Goal: Task Accomplishment & Management: Complete application form

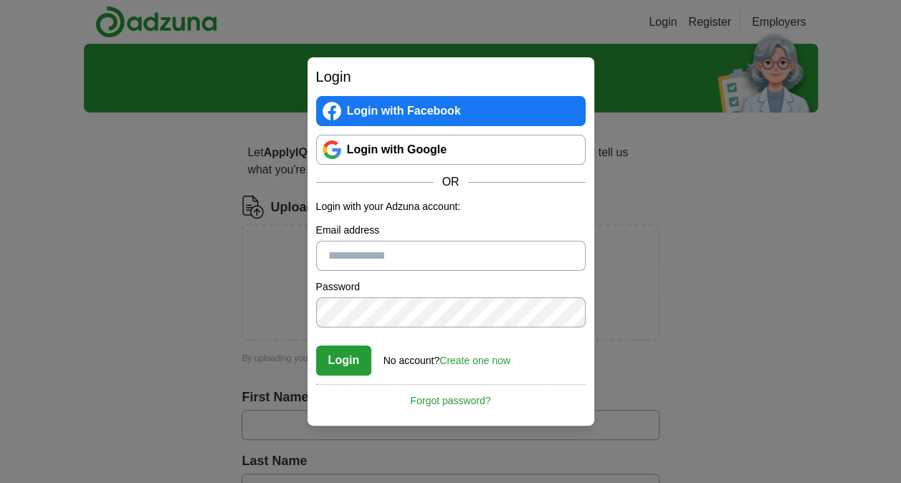
click at [417, 256] on input "Email address" at bounding box center [451, 256] width 270 height 30
click at [579, 278] on form "Login with your Adzuna account: Email address Password Confirm password Login N…" at bounding box center [451, 287] width 270 height 176
click at [477, 357] on link "Create one now" at bounding box center [474, 360] width 71 height 11
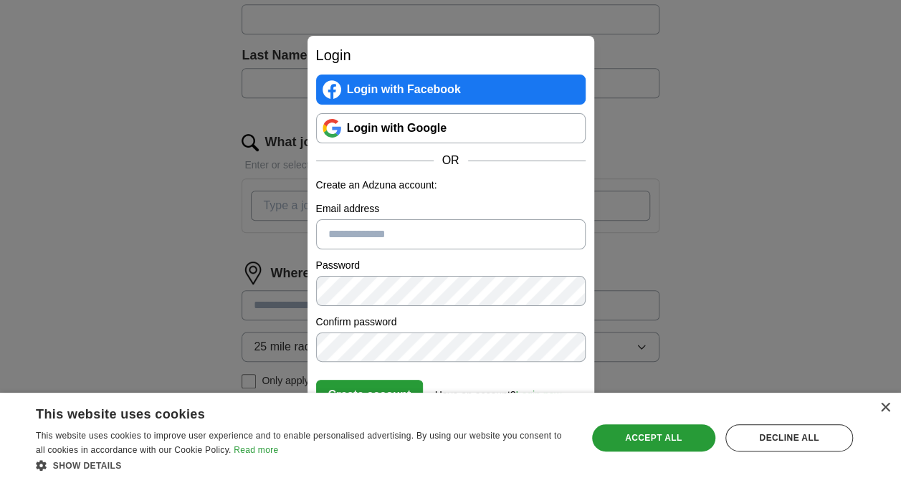
scroll to position [421, 0]
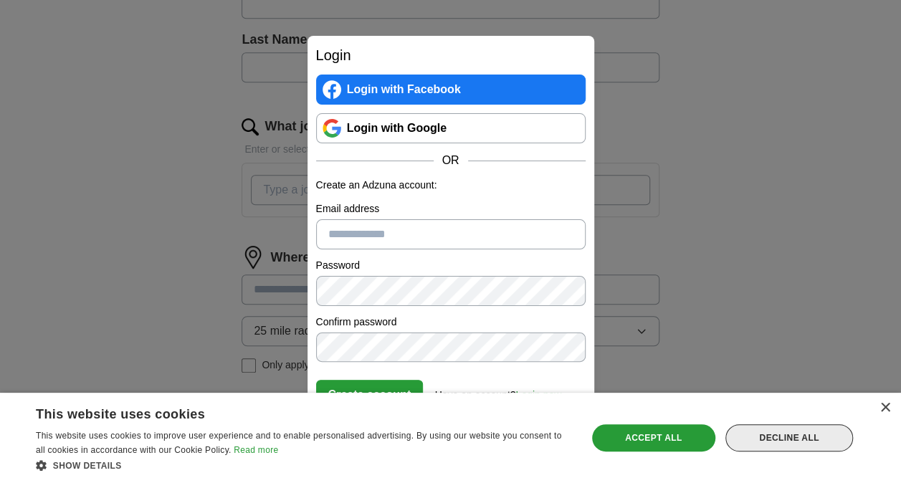
click at [791, 434] on div "Decline all" at bounding box center [789, 437] width 128 height 27
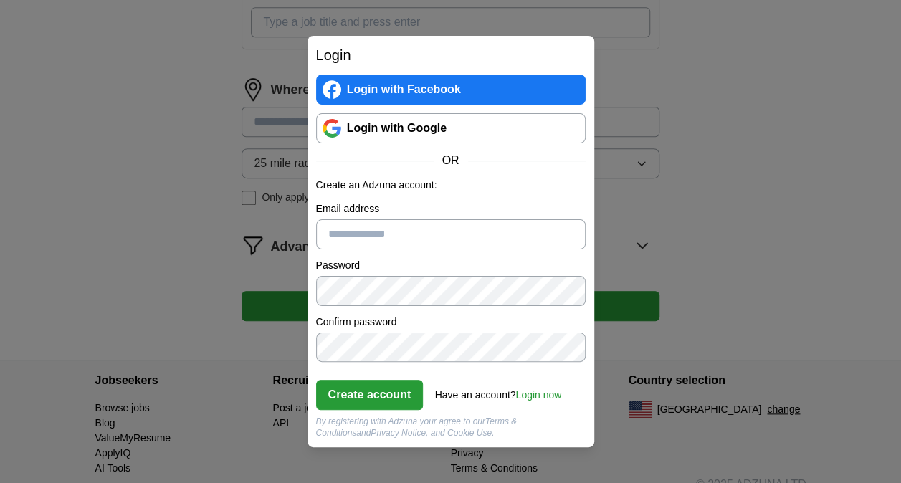
scroll to position [606, 0]
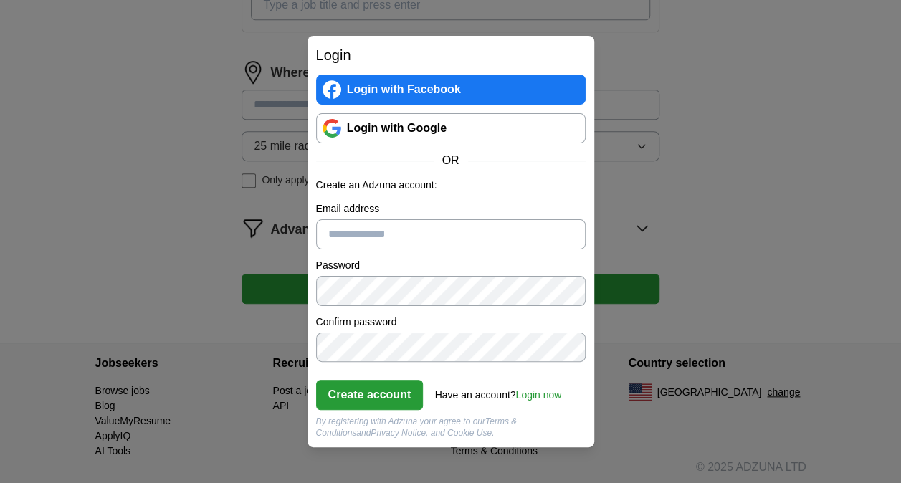
click at [388, 236] on input "Email address" at bounding box center [451, 234] width 270 height 30
type input "**********"
click at [356, 408] on button "Create account" at bounding box center [370, 395] width 108 height 30
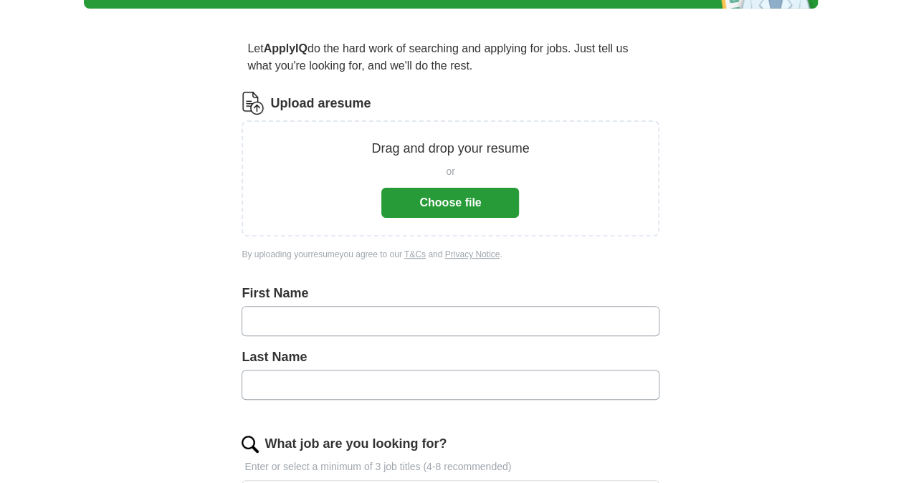
scroll to position [105, 0]
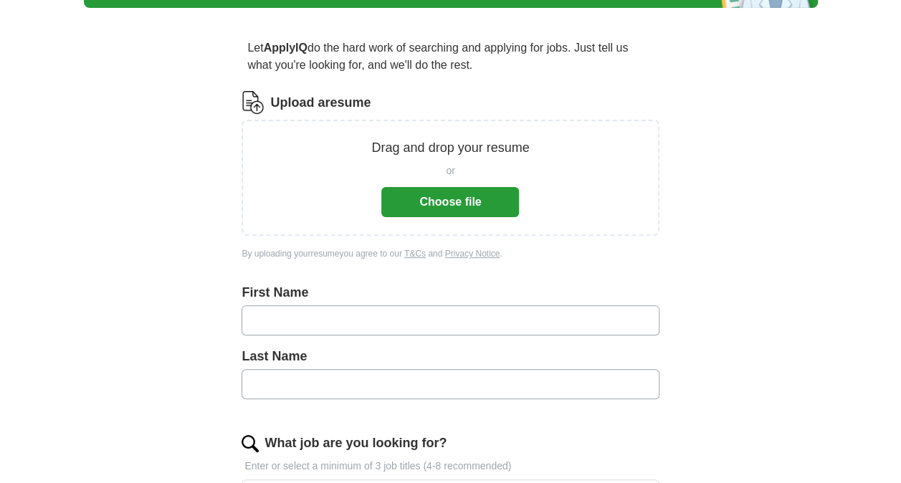
click at [459, 199] on button "Choose file" at bounding box center [450, 202] width 138 height 30
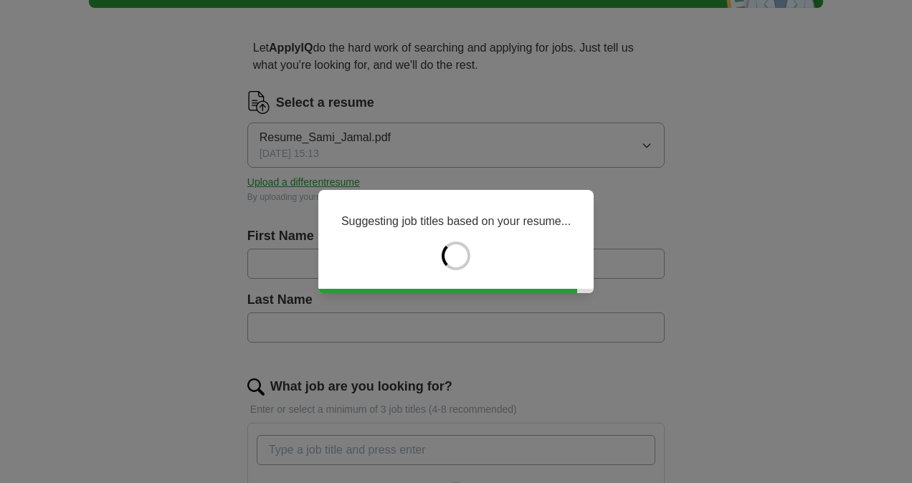
type input "****"
type input "*****"
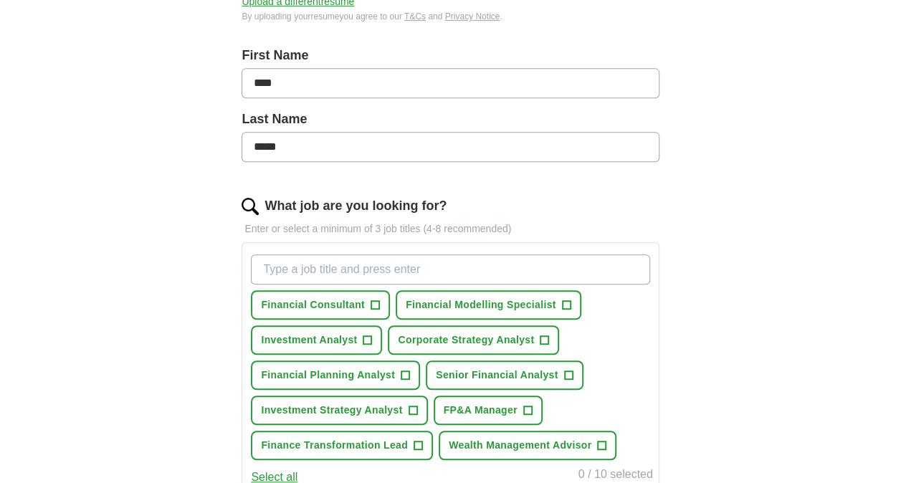
scroll to position [286, 0]
click at [370, 337] on span "+" at bounding box center [367, 339] width 9 height 11
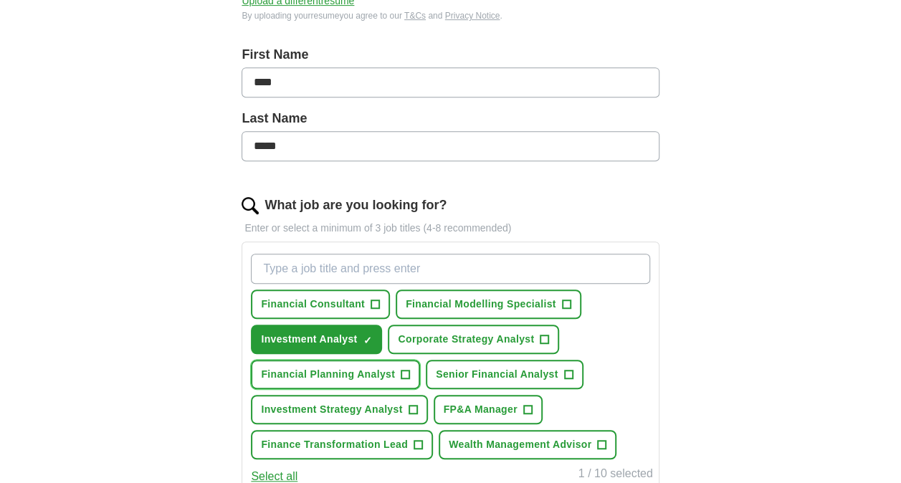
click at [399, 373] on button "Financial Planning Analyst +" at bounding box center [335, 374] width 169 height 29
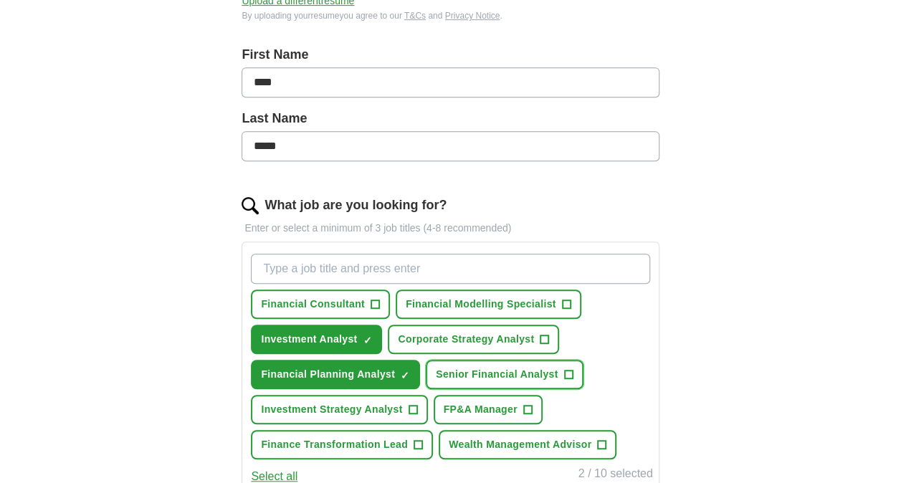
click at [573, 368] on button "Senior Financial Analyst +" at bounding box center [504, 374] width 157 height 29
click at [530, 406] on span "+" at bounding box center [527, 409] width 9 height 11
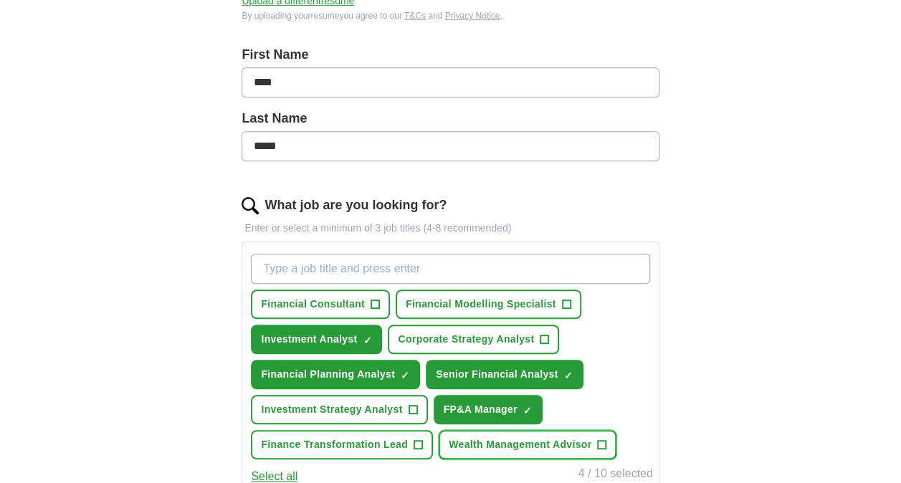
click at [606, 446] on span "+" at bounding box center [602, 444] width 9 height 11
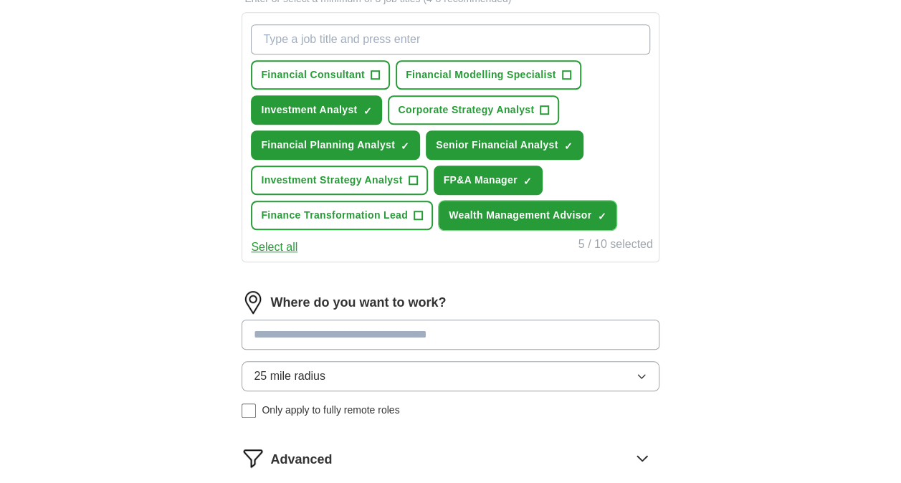
scroll to position [516, 0]
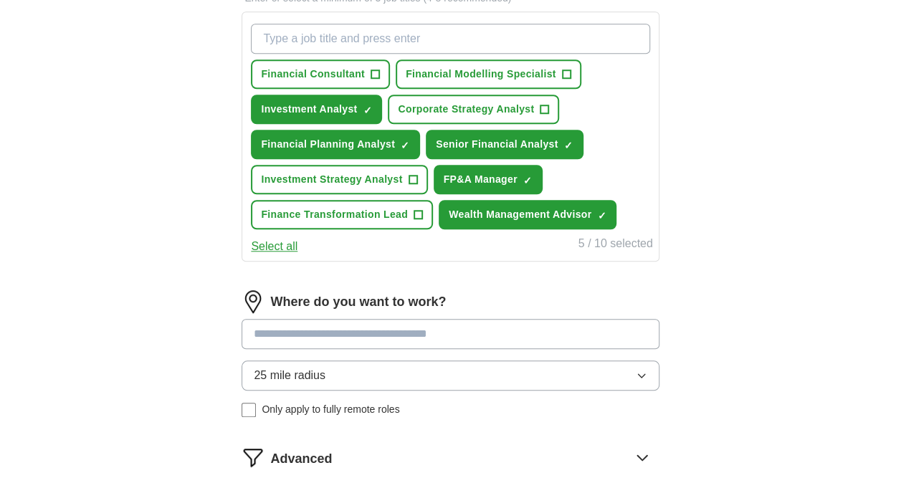
click at [382, 327] on input at bounding box center [450, 334] width 417 height 30
type input "*********"
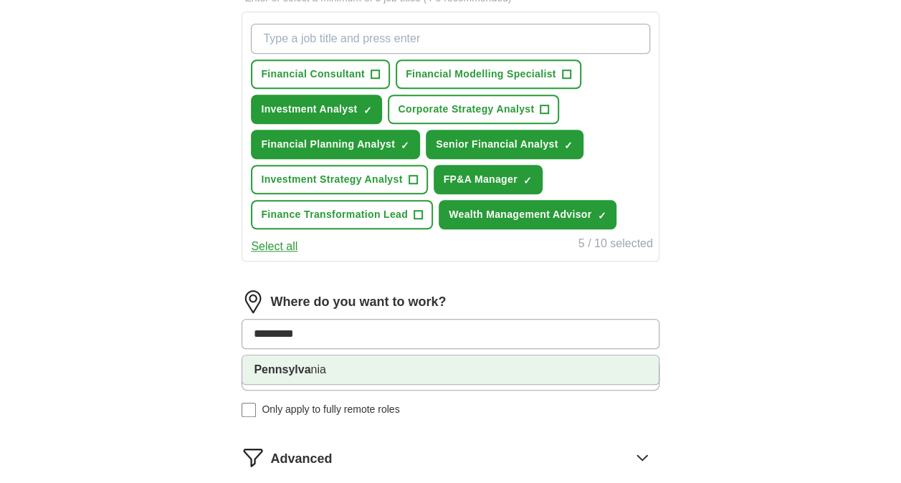
click at [325, 362] on li "Pennsylva nia" at bounding box center [450, 370] width 416 height 29
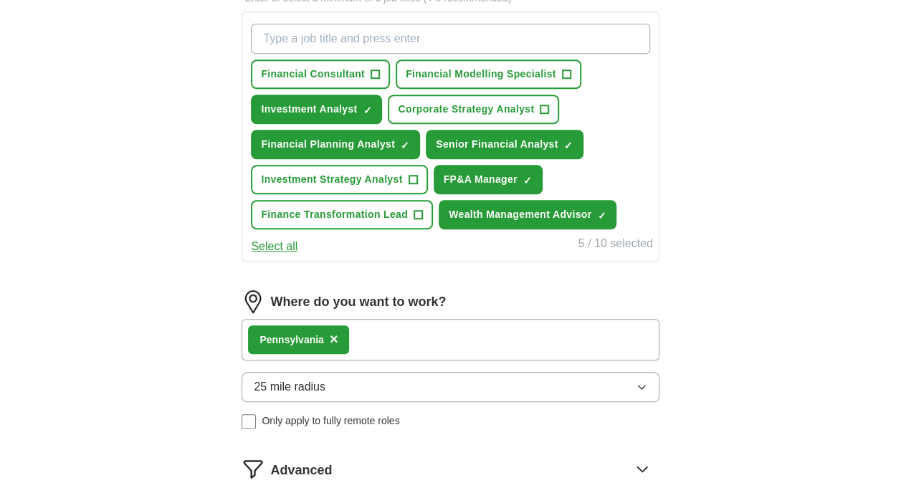
click at [404, 338] on div "Pennsylva nia ×" at bounding box center [450, 340] width 417 height 42
click at [377, 338] on div "Pennsylva nia ×" at bounding box center [450, 340] width 417 height 42
click at [615, 384] on button "25 mile radius" at bounding box center [450, 387] width 417 height 30
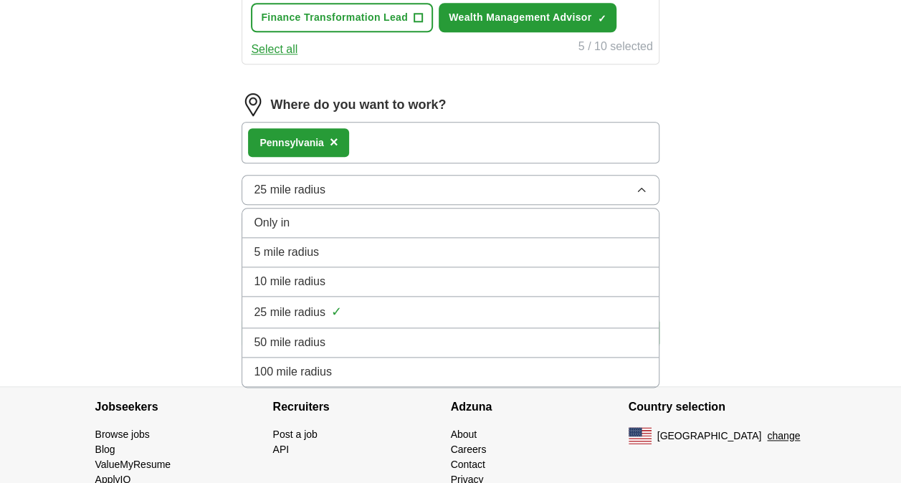
scroll to position [714, 0]
click at [422, 363] on div "100 mile radius" at bounding box center [450, 371] width 393 height 17
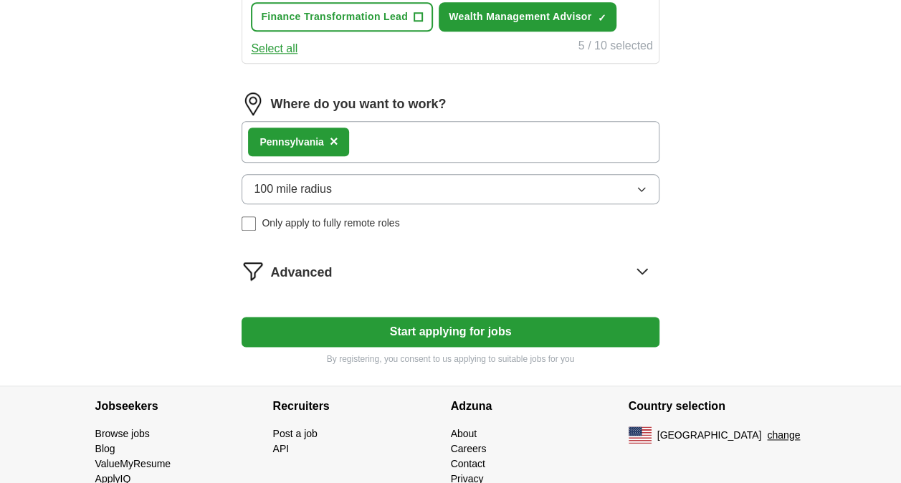
click at [377, 131] on div "Pennsylva nia ×" at bounding box center [450, 142] width 417 height 42
click at [377, 133] on div "Pennsylva nia ×" at bounding box center [450, 142] width 417 height 42
click at [639, 271] on icon at bounding box center [642, 270] width 23 height 23
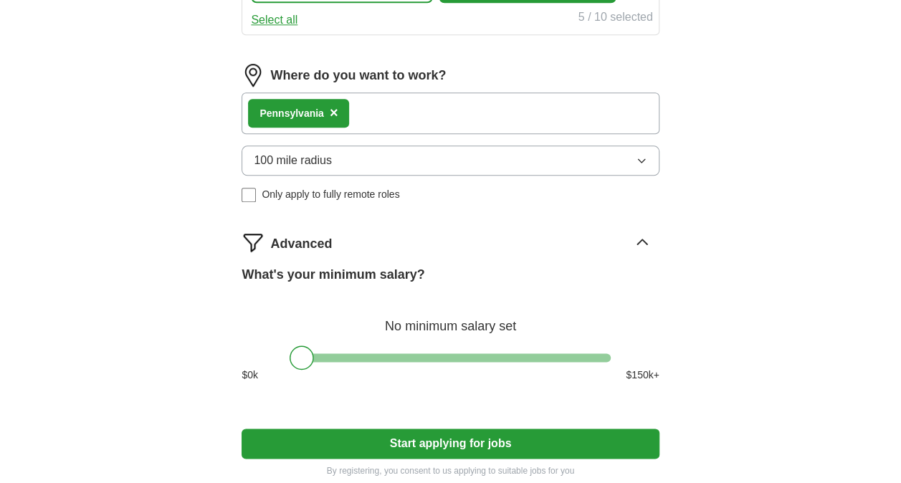
scroll to position [744, 0]
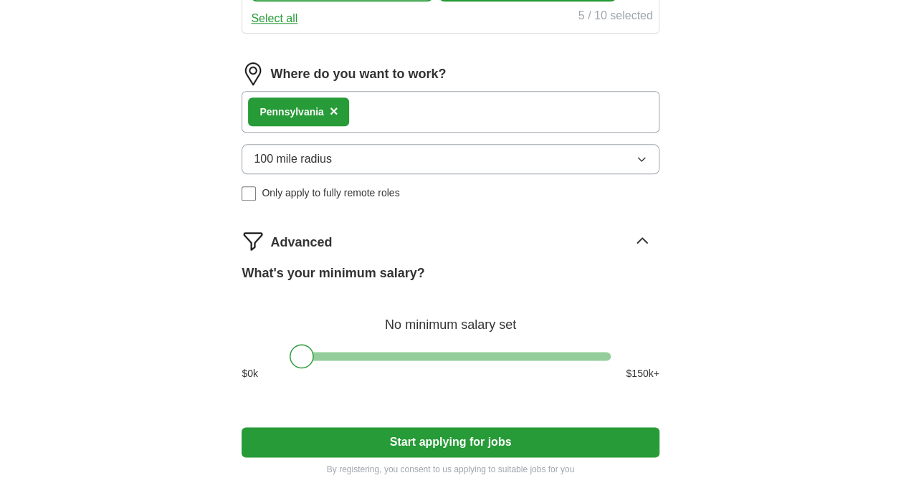
click at [431, 439] on button "Start applying for jobs" at bounding box center [450, 442] width 417 height 30
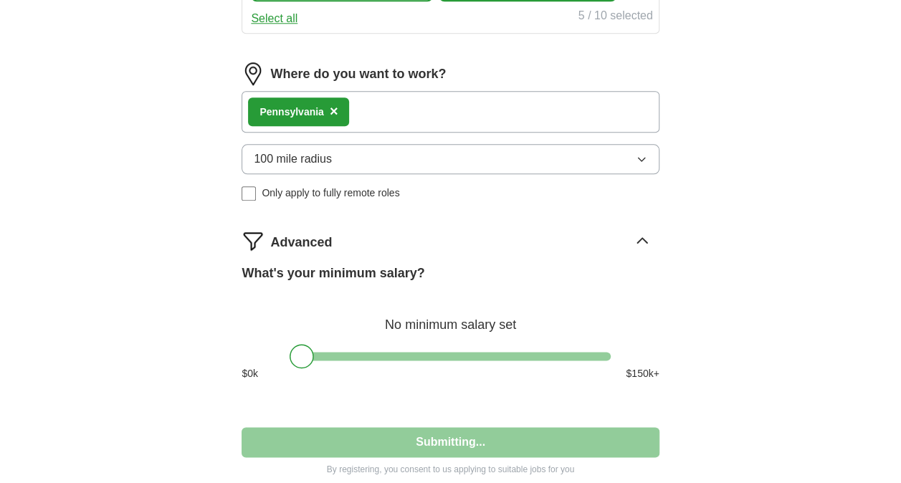
select select "**"
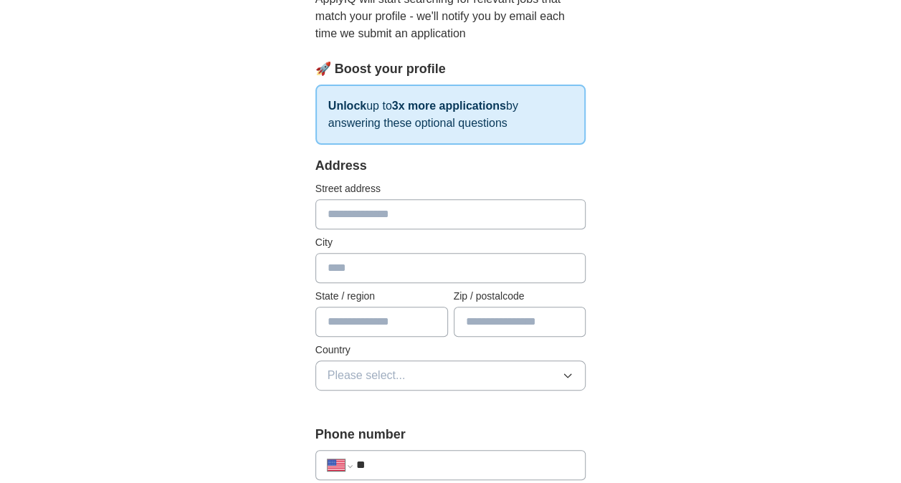
scroll to position [175, 0]
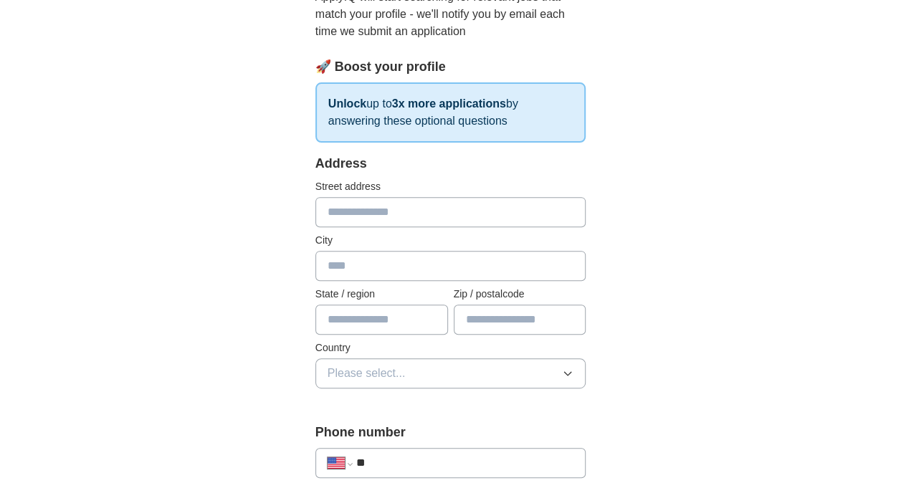
click at [387, 206] on input "text" at bounding box center [450, 212] width 271 height 30
click at [446, 208] on input "text" at bounding box center [450, 212] width 271 height 30
type input "**********"
type input "********"
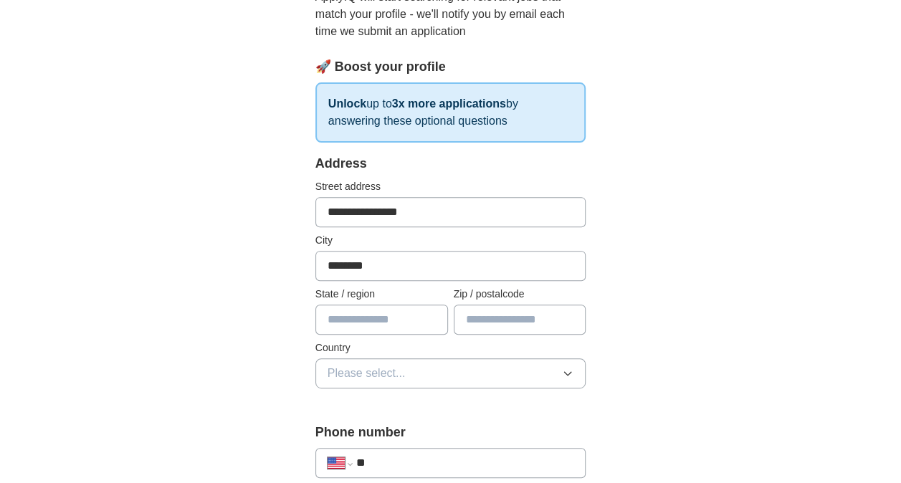
click at [394, 322] on input "text" at bounding box center [381, 320] width 133 height 30
type input "**********"
type input "*****"
click at [525, 372] on button "Please select..." at bounding box center [450, 373] width 271 height 30
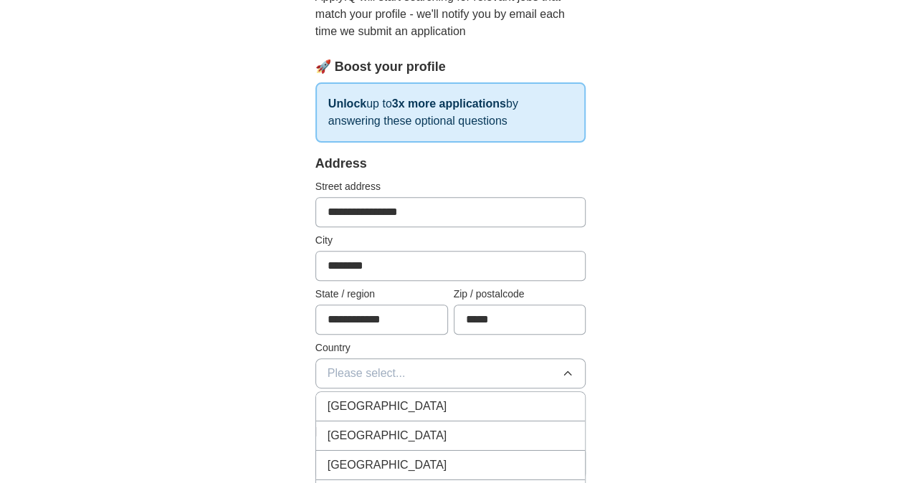
click at [399, 433] on div "[GEOGRAPHIC_DATA]" at bounding box center [451, 435] width 247 height 17
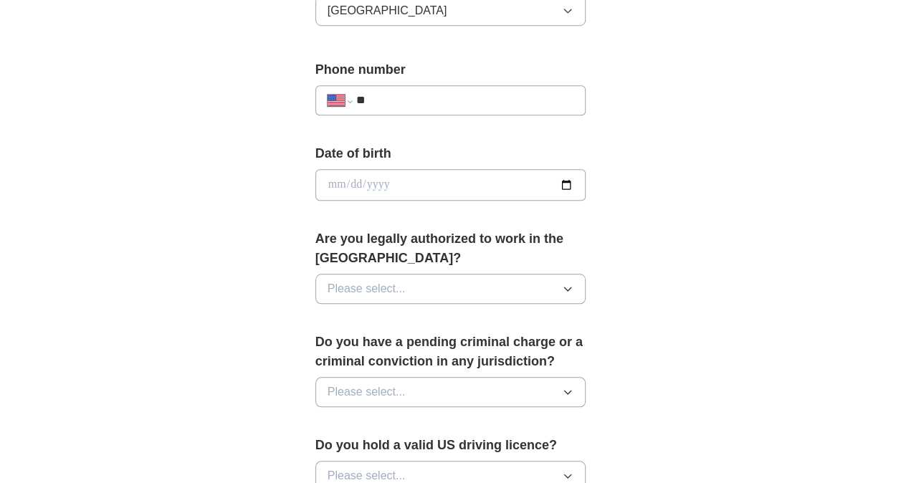
scroll to position [538, 0]
click at [390, 98] on input "**" at bounding box center [465, 100] width 218 height 17
type input "**********"
click at [396, 175] on input "date" at bounding box center [450, 185] width 271 height 32
type input "**********"
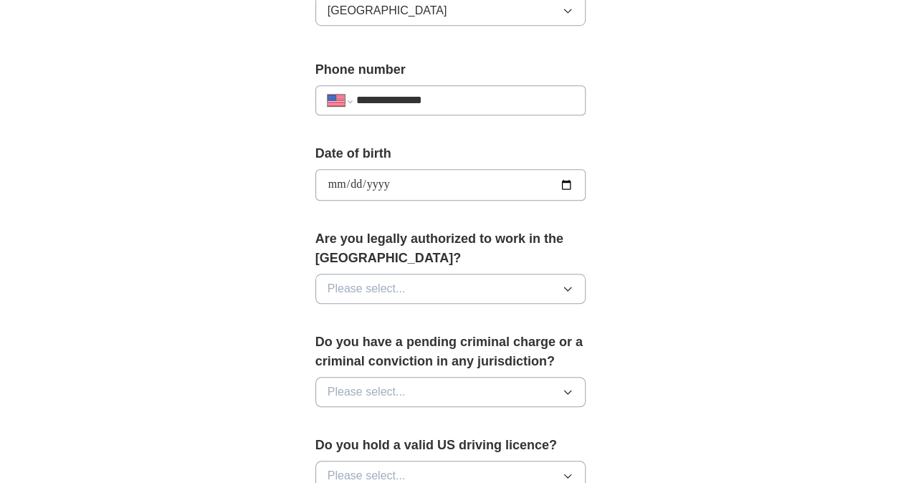
click at [394, 282] on span "Please select..." at bounding box center [367, 288] width 78 height 17
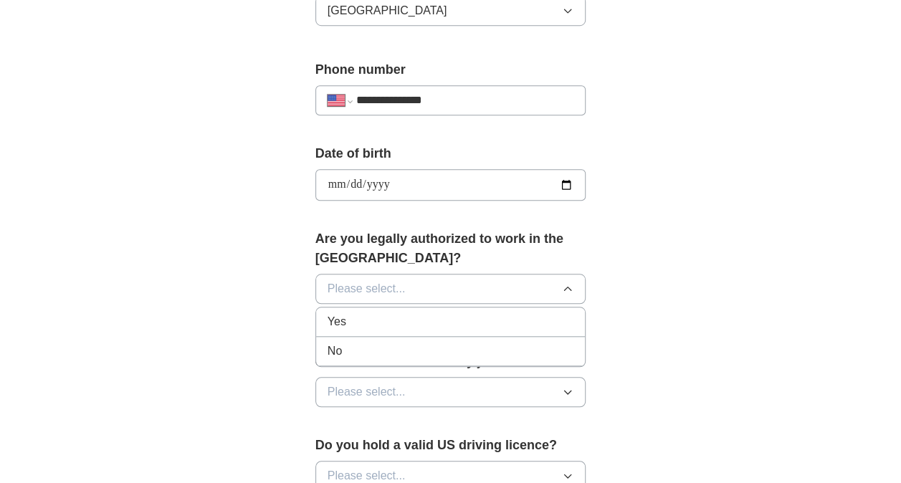
click at [367, 313] on div "Yes" at bounding box center [451, 321] width 247 height 17
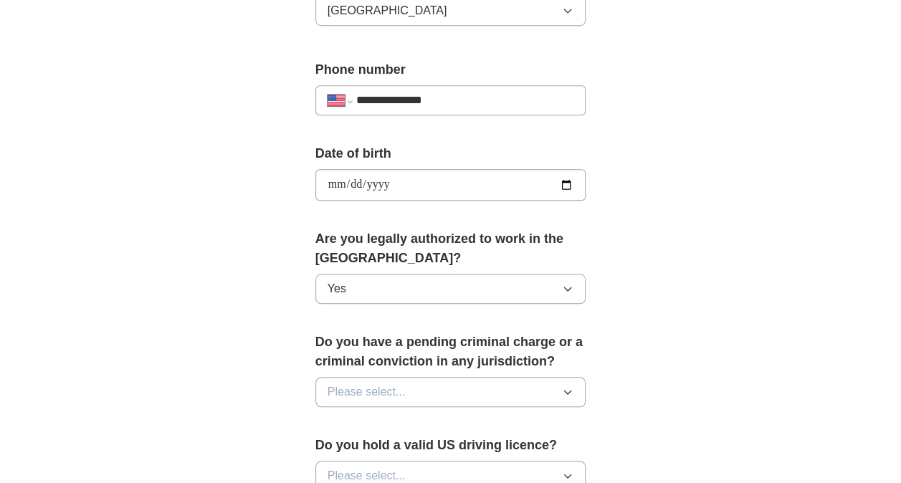
click at [399, 391] on span "Please select..." at bounding box center [367, 391] width 78 height 17
click at [351, 455] on div "No" at bounding box center [451, 454] width 247 height 17
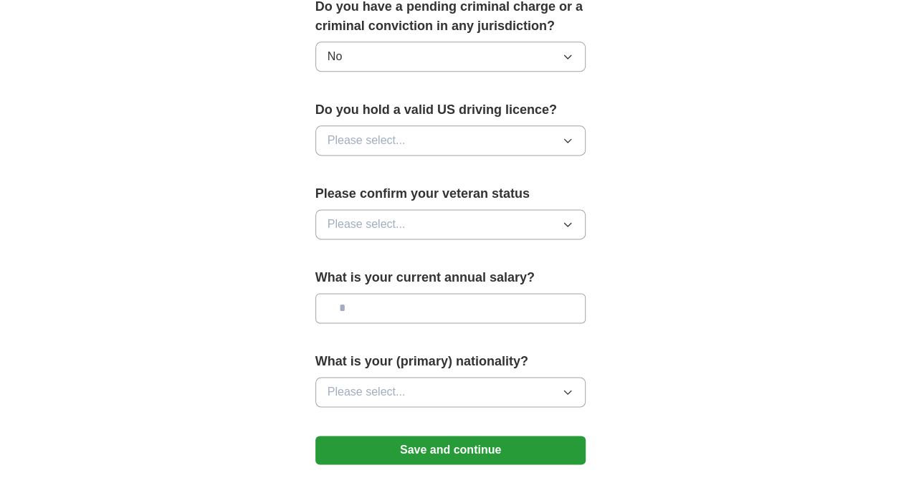
scroll to position [874, 0]
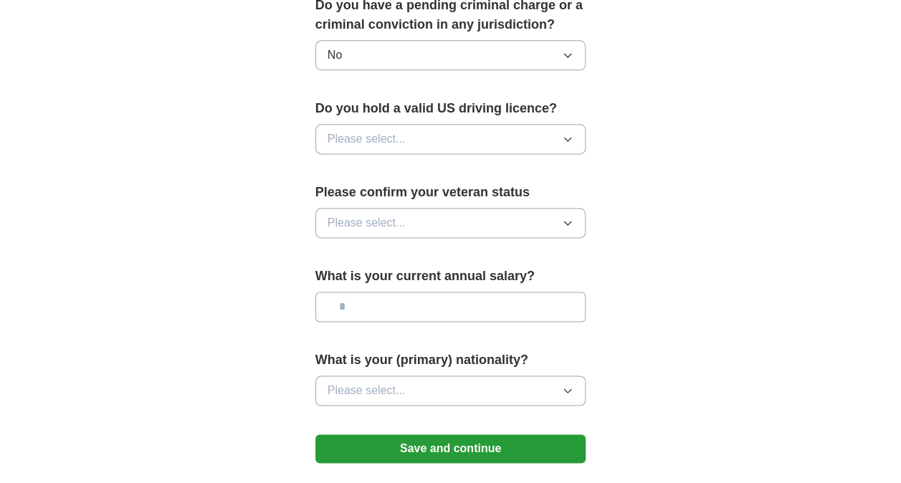
click at [556, 132] on button "Please select..." at bounding box center [450, 139] width 271 height 30
click at [500, 165] on div "Yes" at bounding box center [451, 171] width 247 height 17
click at [512, 221] on button "Please select..." at bounding box center [450, 223] width 271 height 30
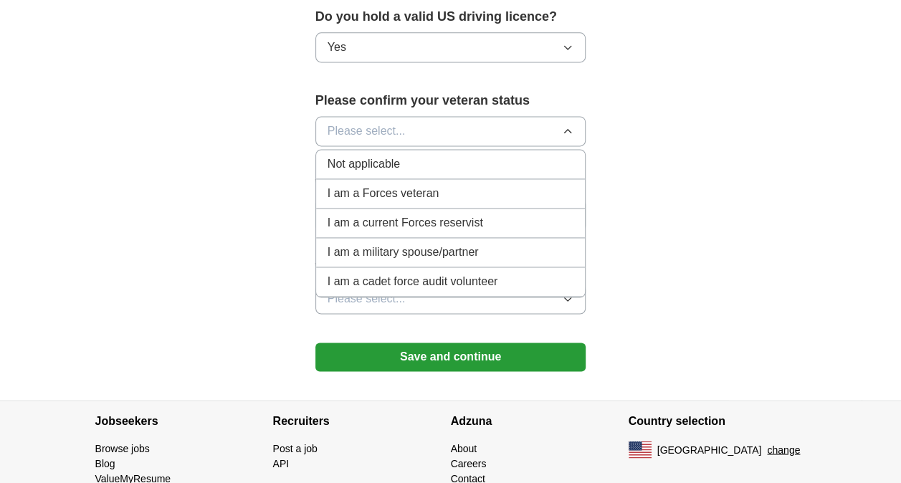
scroll to position [968, 0]
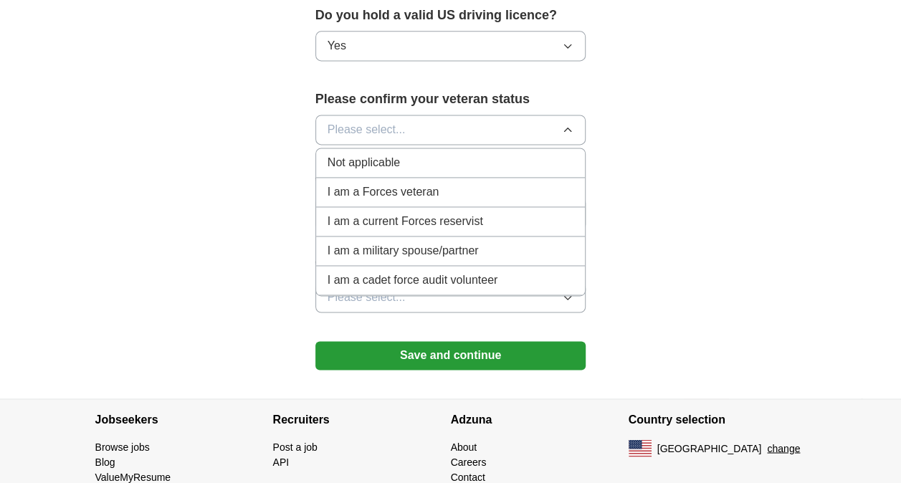
click at [358, 154] on span "Not applicable" at bounding box center [364, 162] width 72 height 17
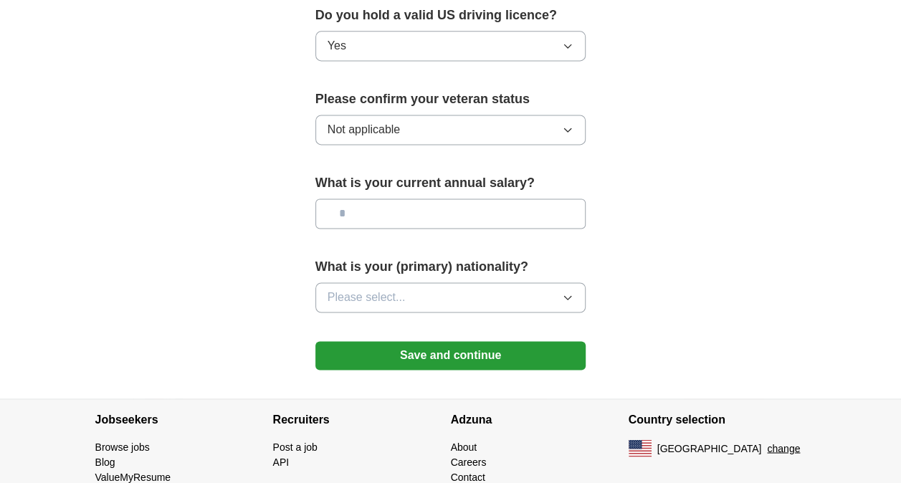
click at [546, 290] on button "Please select..." at bounding box center [450, 297] width 271 height 30
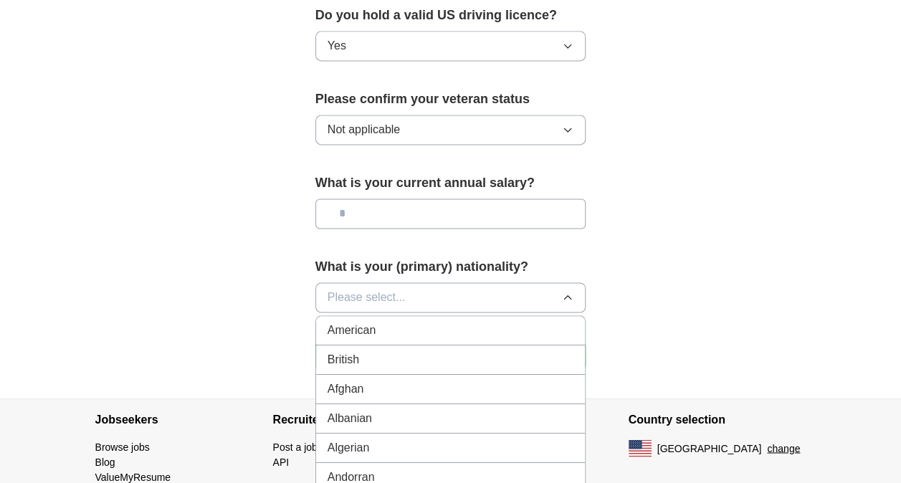
click at [476, 297] on button "Please select..." at bounding box center [450, 297] width 271 height 30
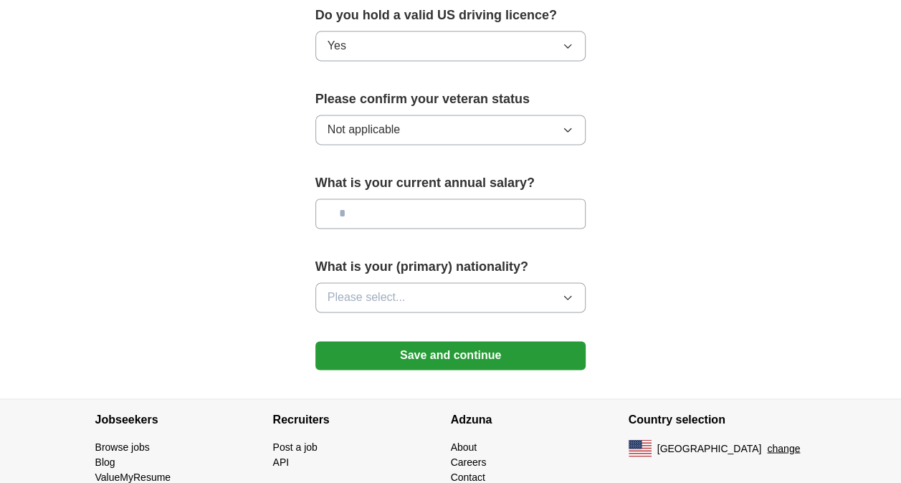
click at [476, 297] on button "Please select..." at bounding box center [450, 297] width 271 height 30
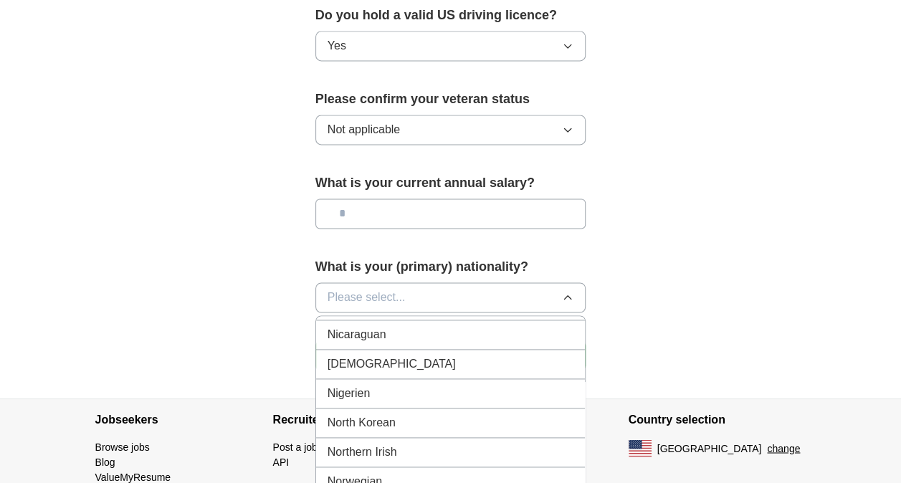
scroll to position [3863, 0]
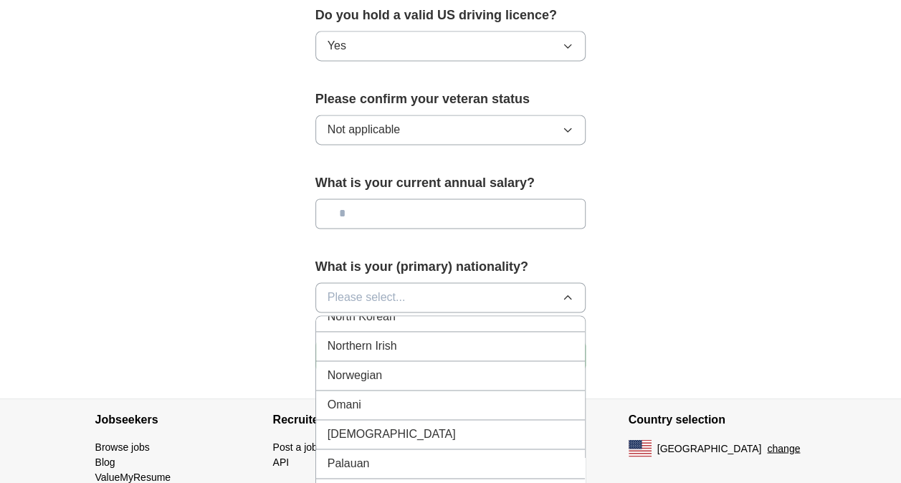
click at [422, 426] on div "[DEMOGRAPHIC_DATA]" at bounding box center [451, 434] width 247 height 17
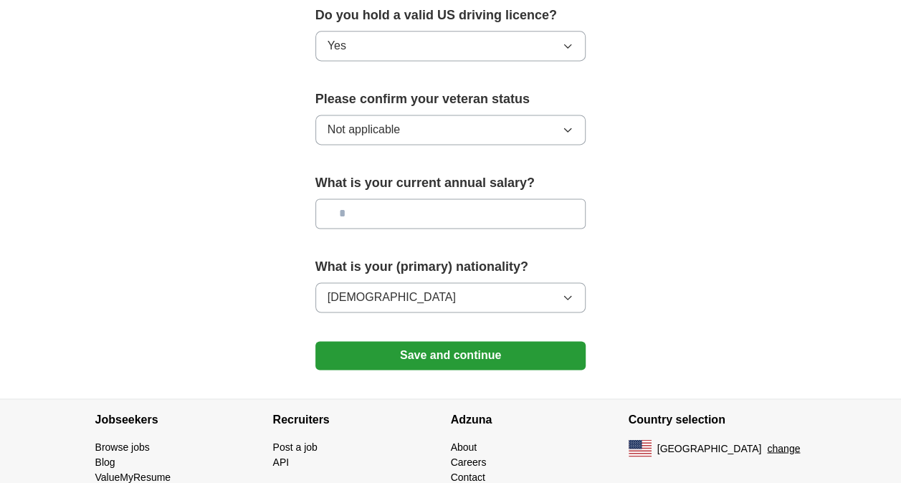
click at [407, 216] on input "text" at bounding box center [450, 214] width 271 height 30
type input "**"
click at [391, 351] on button "Save and continue" at bounding box center [450, 355] width 271 height 29
